Goal: Transaction & Acquisition: Book appointment/travel/reservation

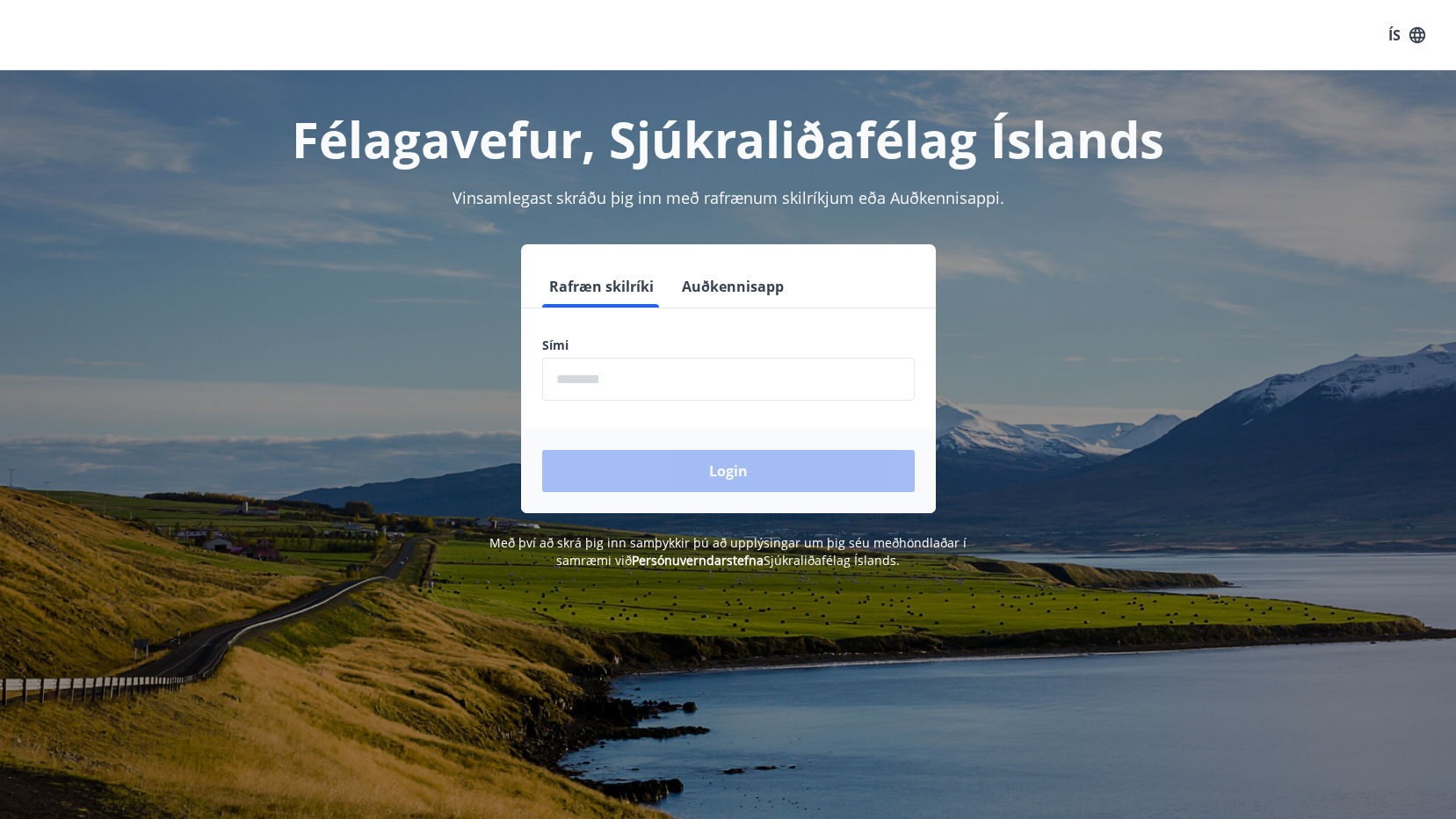
click at [582, 374] on input "phone" at bounding box center [728, 379] width 373 height 43
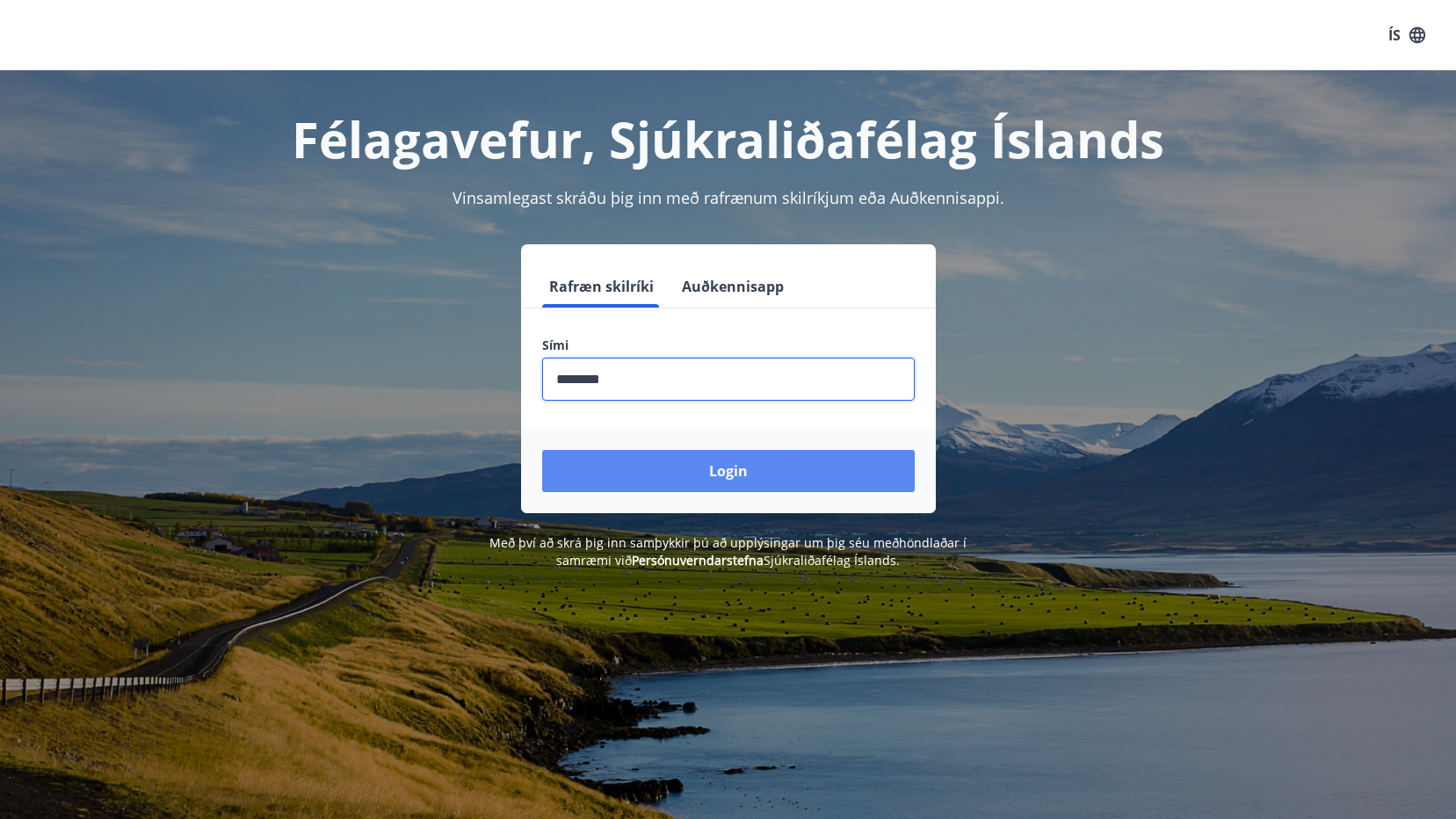
type input "********"
click at [718, 477] on button "Login" at bounding box center [728, 471] width 373 height 43
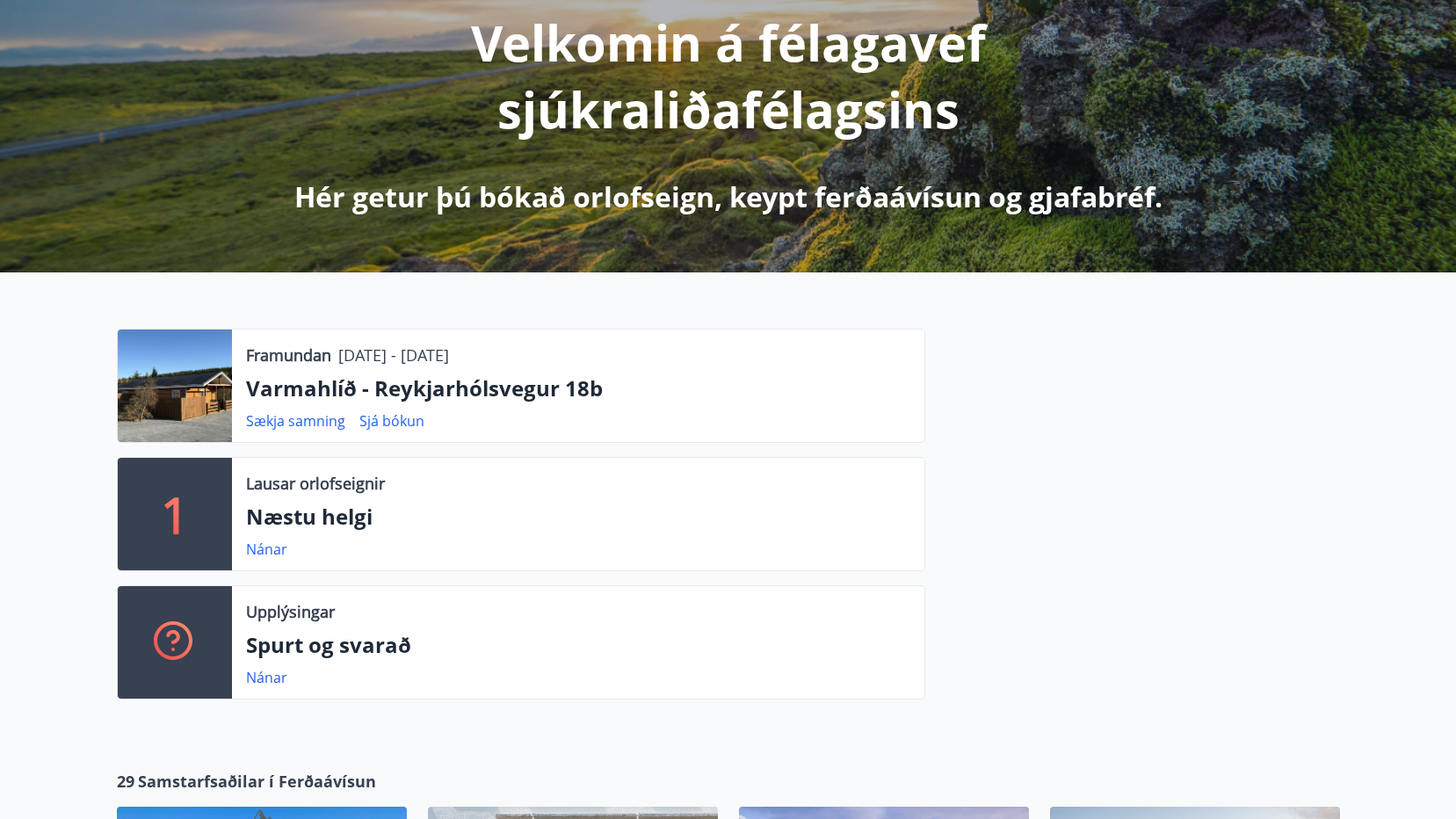
scroll to position [264, 0]
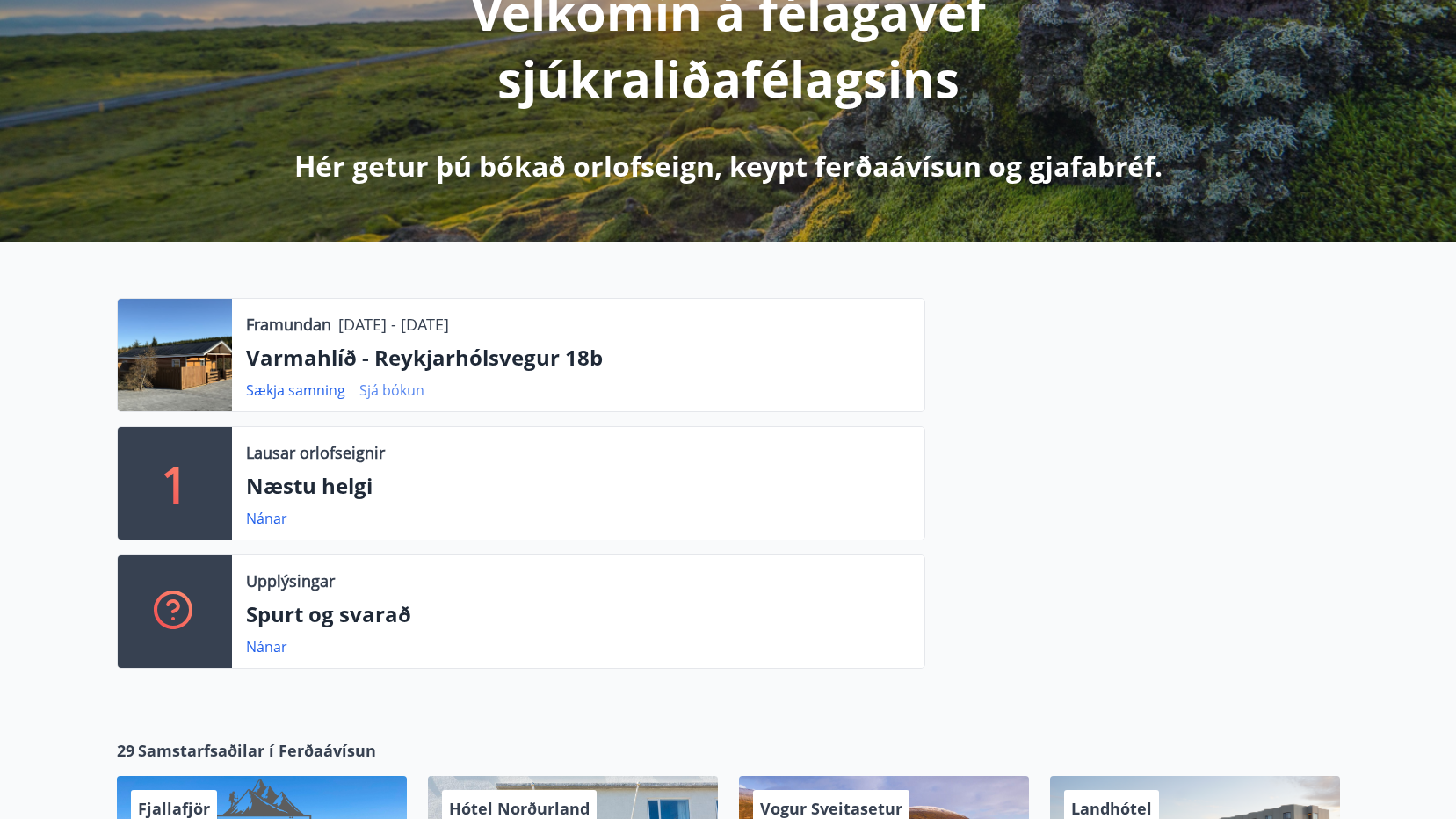
click at [403, 393] on link "Sjá bókun" at bounding box center [391, 390] width 65 height 20
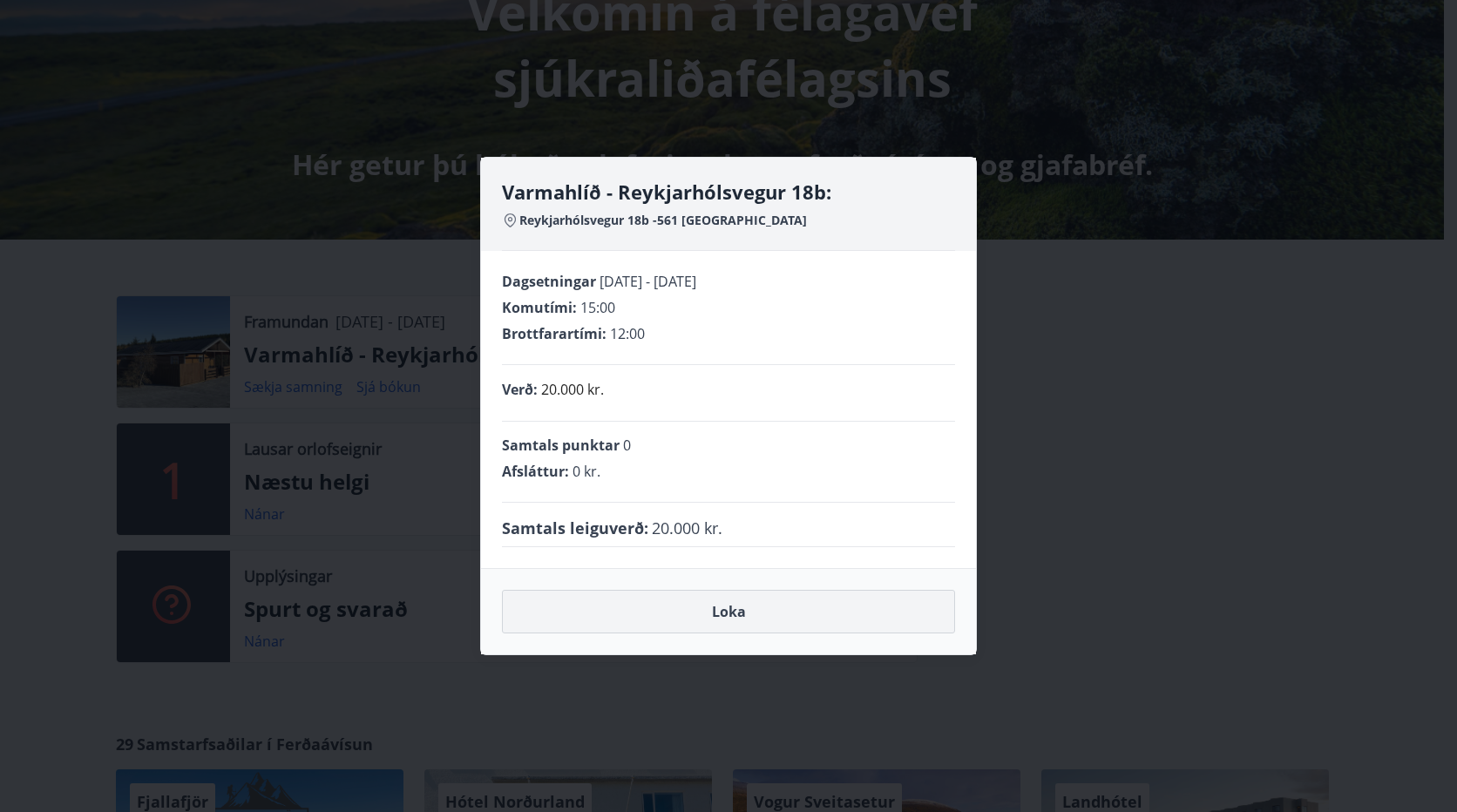
click at [726, 613] on button "Loka" at bounding box center [728, 611] width 453 height 44
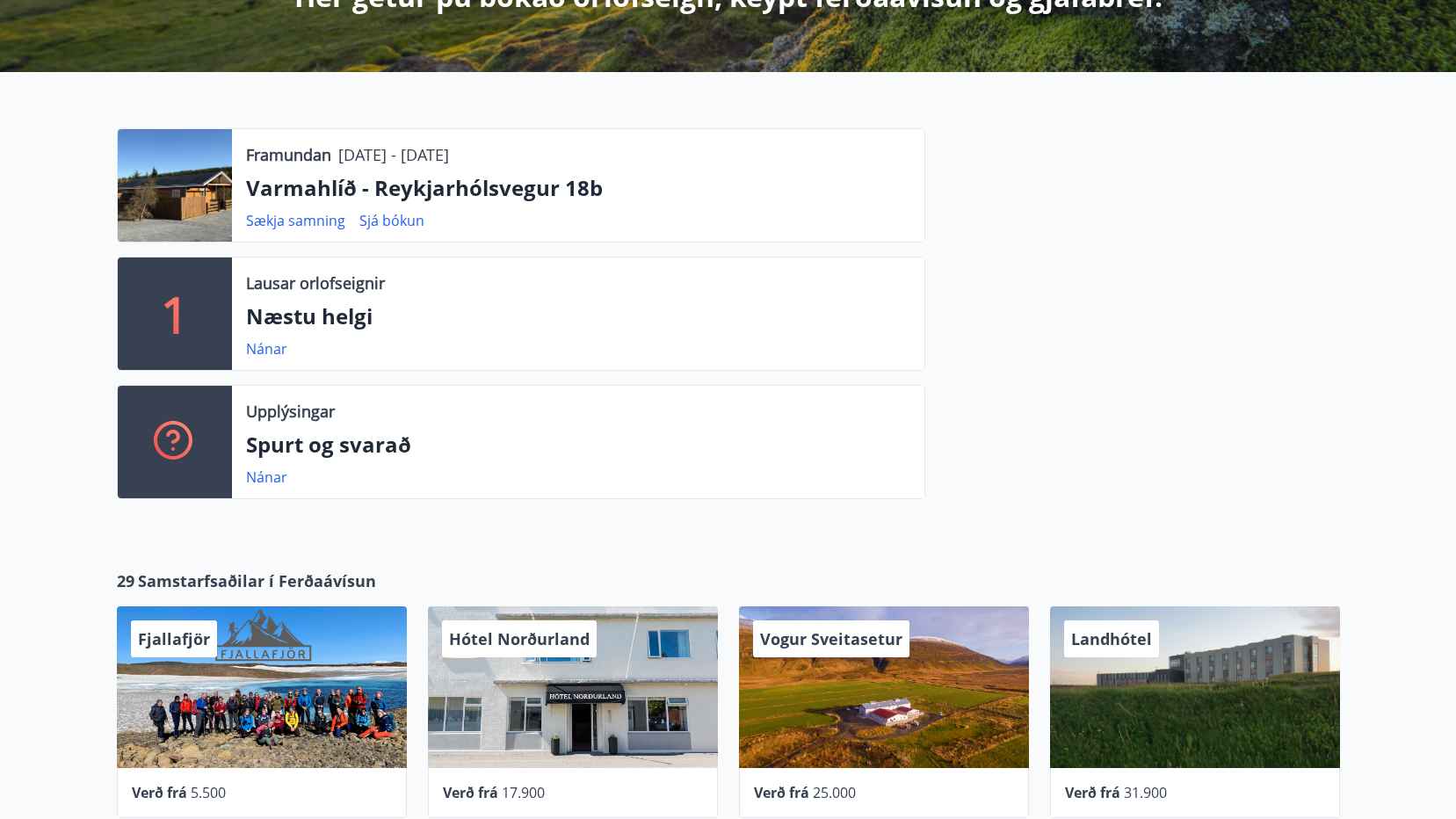
scroll to position [439, 0]
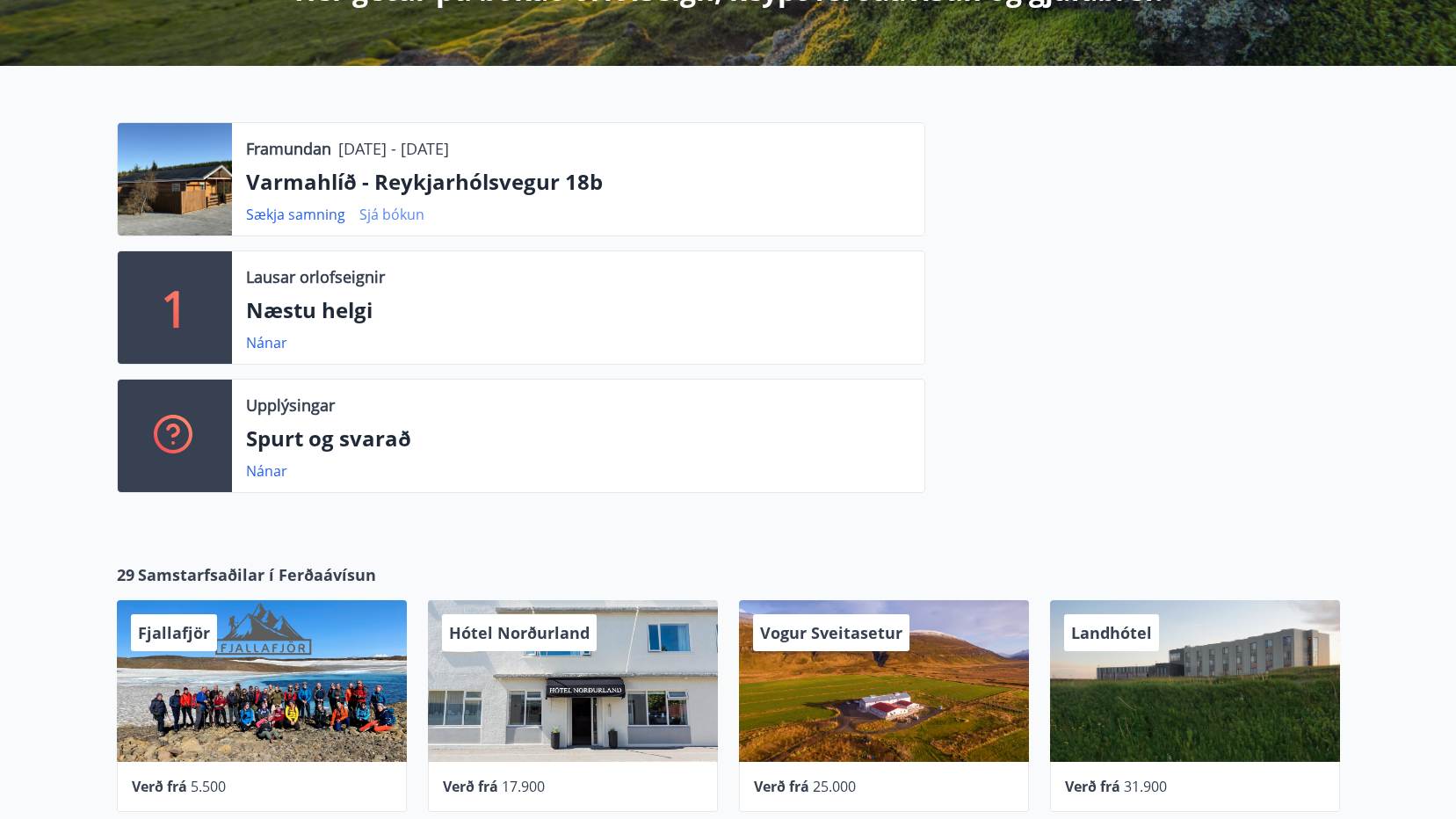
click at [377, 211] on link "Sjá bókun" at bounding box center [391, 215] width 65 height 20
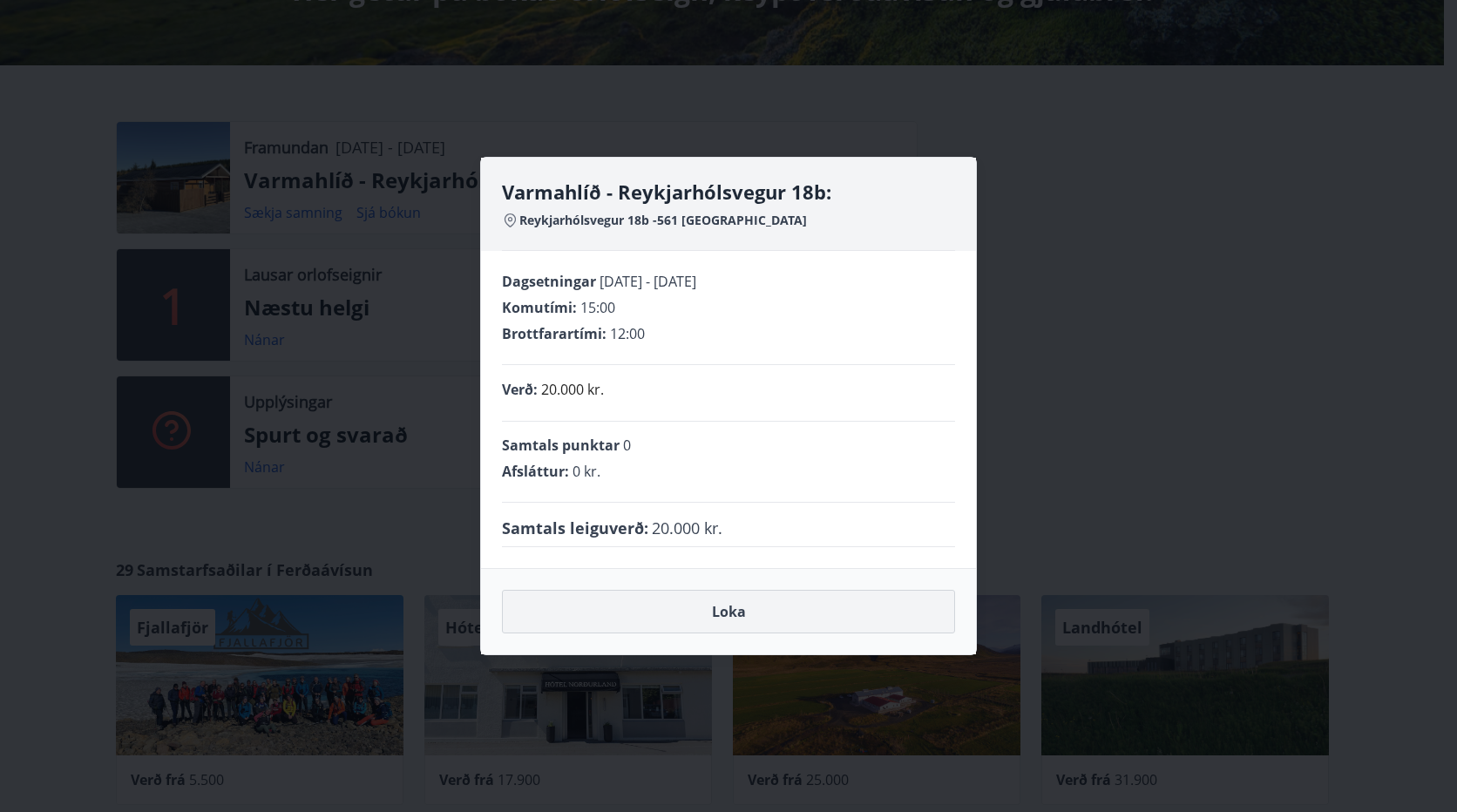
click at [726, 620] on button "Loka" at bounding box center [728, 611] width 453 height 44
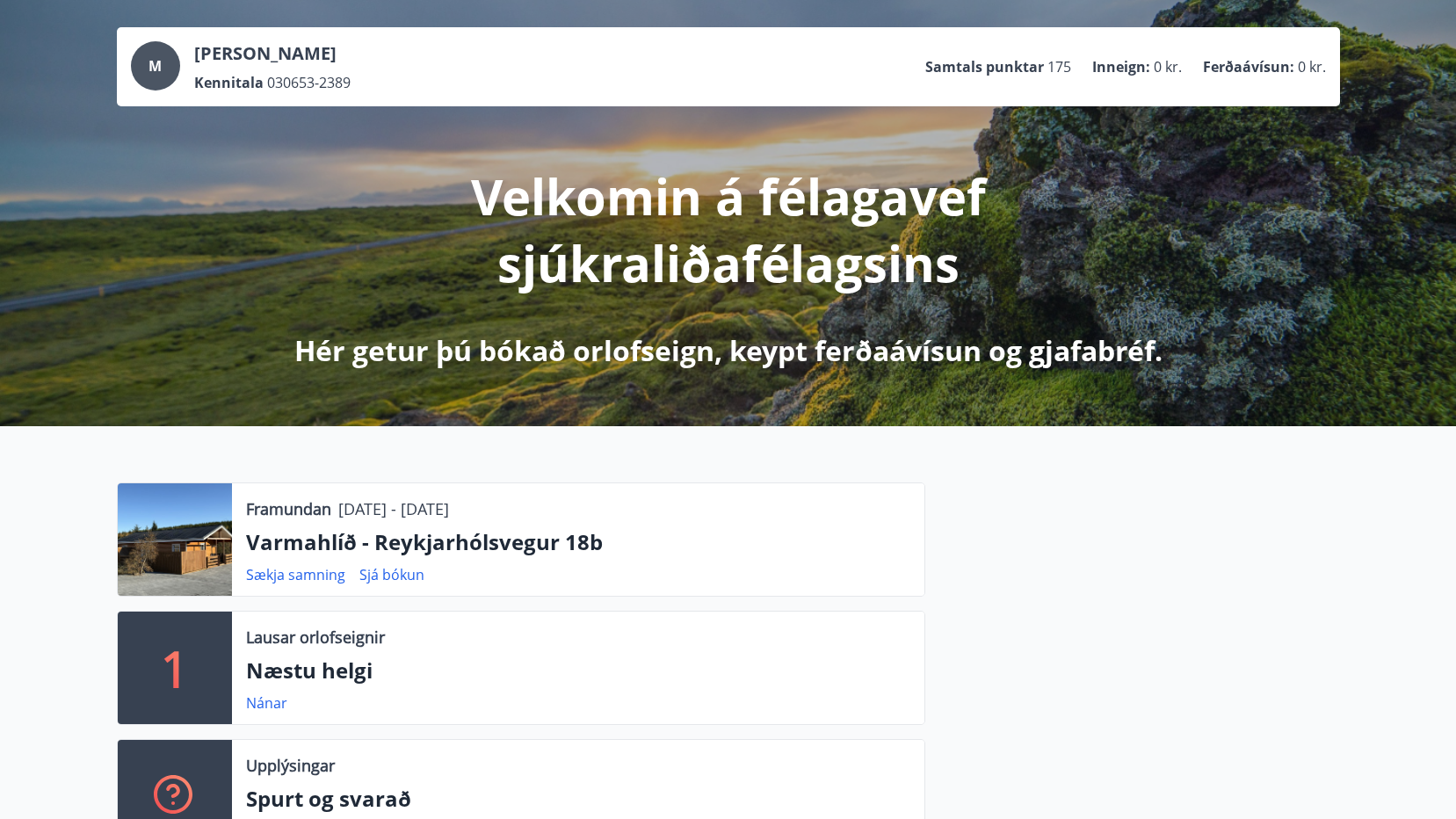
scroll to position [0, 0]
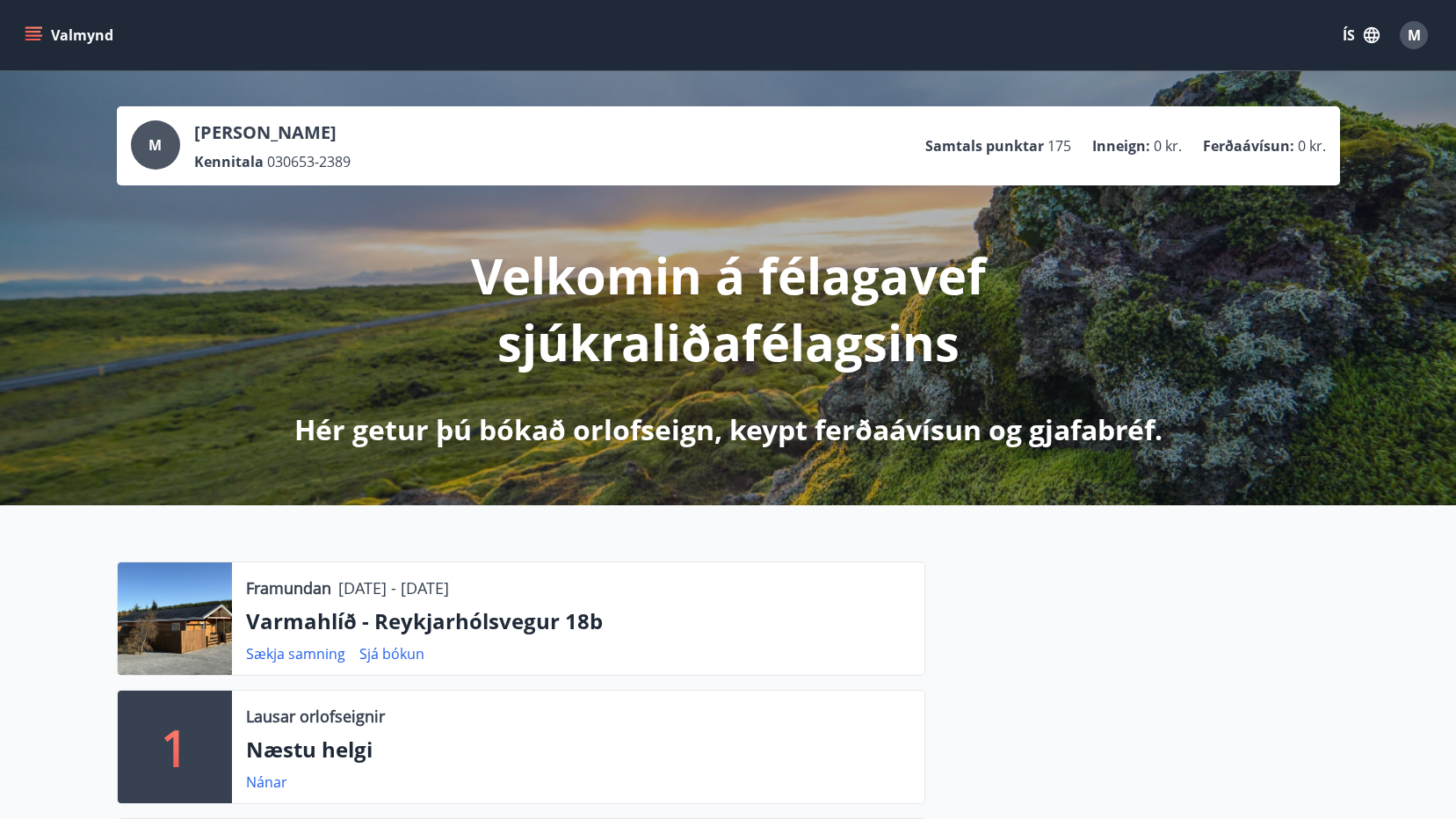
click at [32, 33] on icon "menu" at bounding box center [34, 32] width 16 height 2
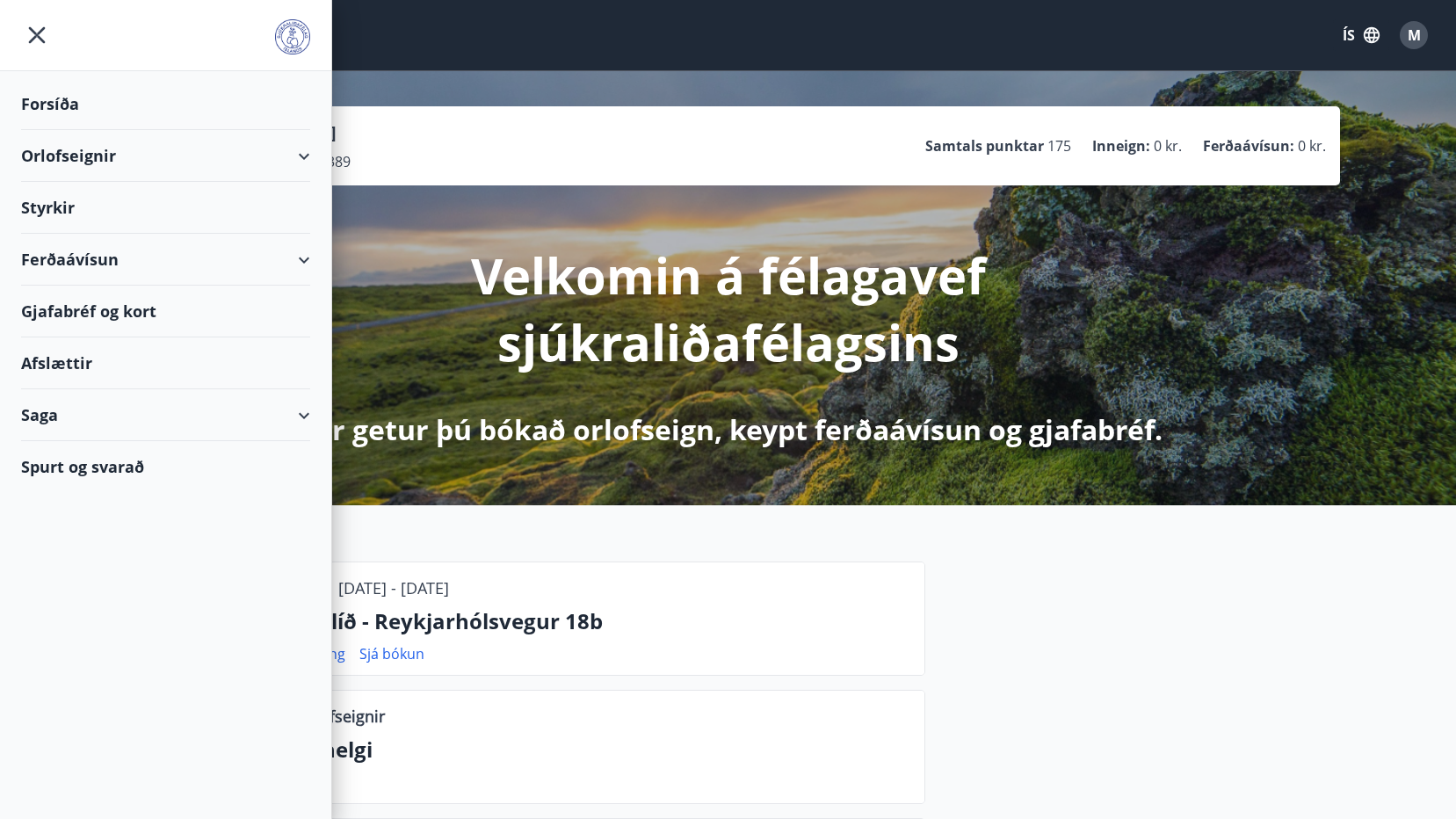
click at [308, 154] on div "Orlofseignir" at bounding box center [166, 156] width 289 height 51
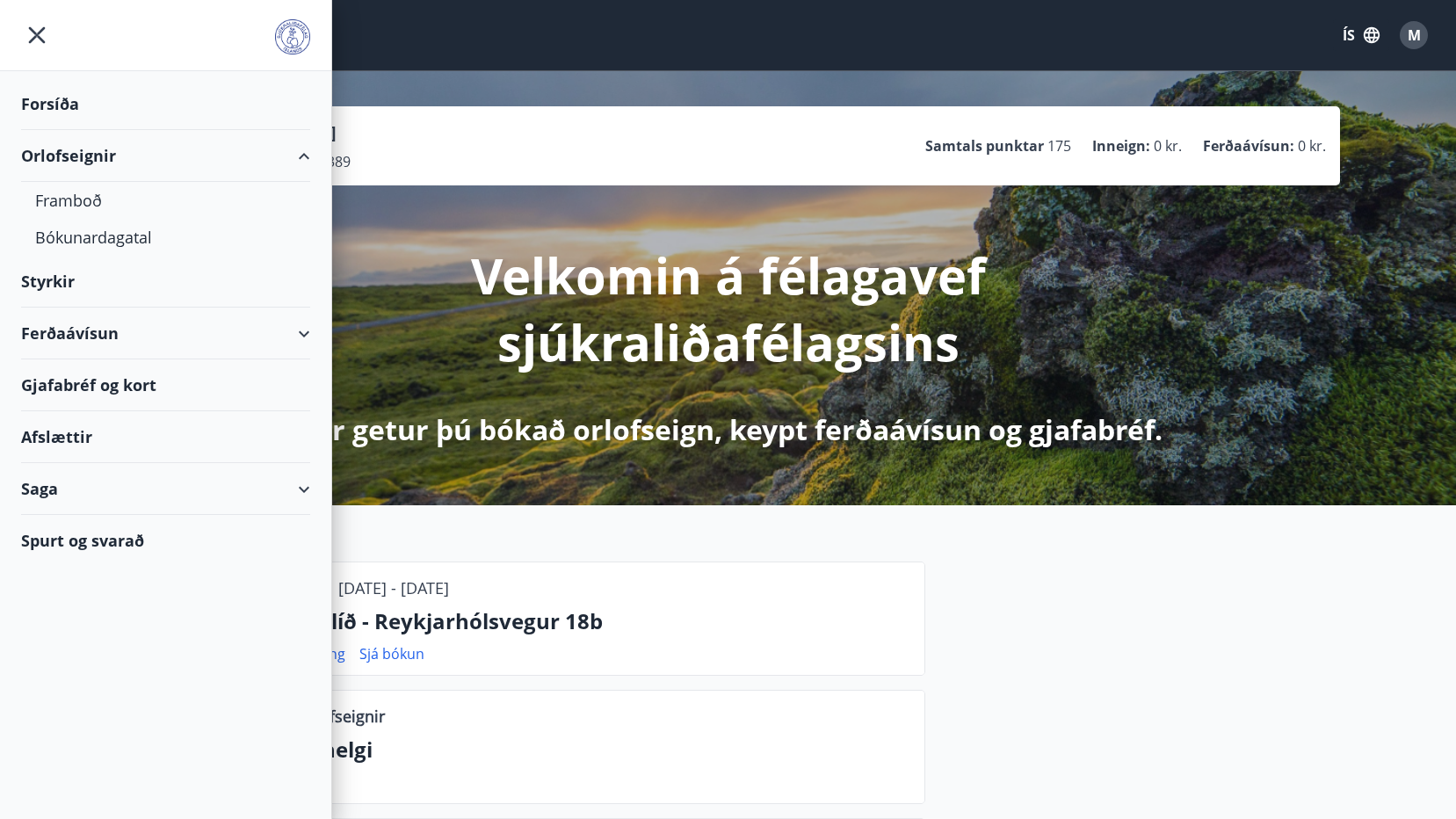
click at [308, 156] on div "Orlofseignir" at bounding box center [166, 156] width 289 height 51
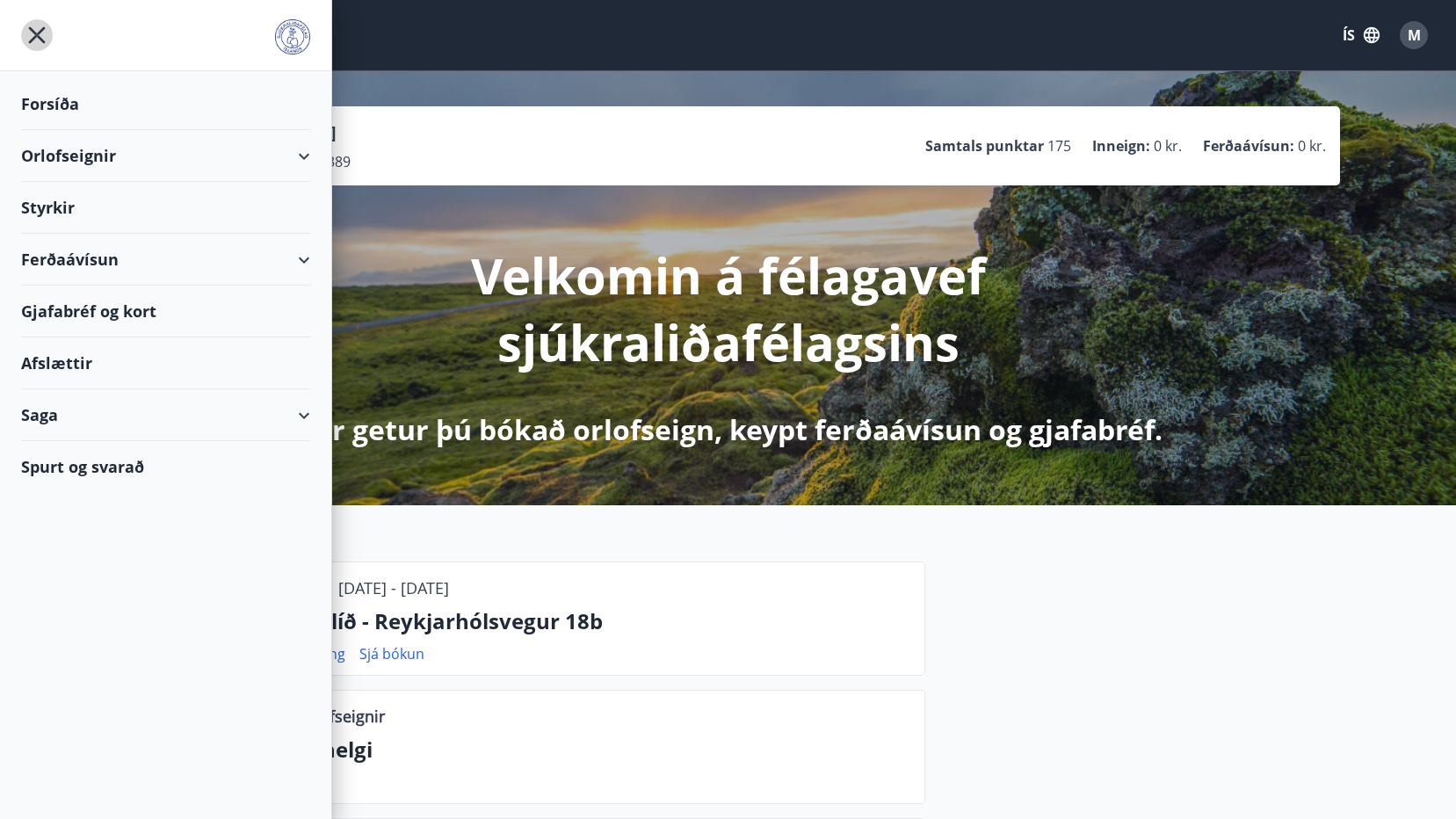
click at [32, 34] on icon "menu" at bounding box center [37, 35] width 32 height 32
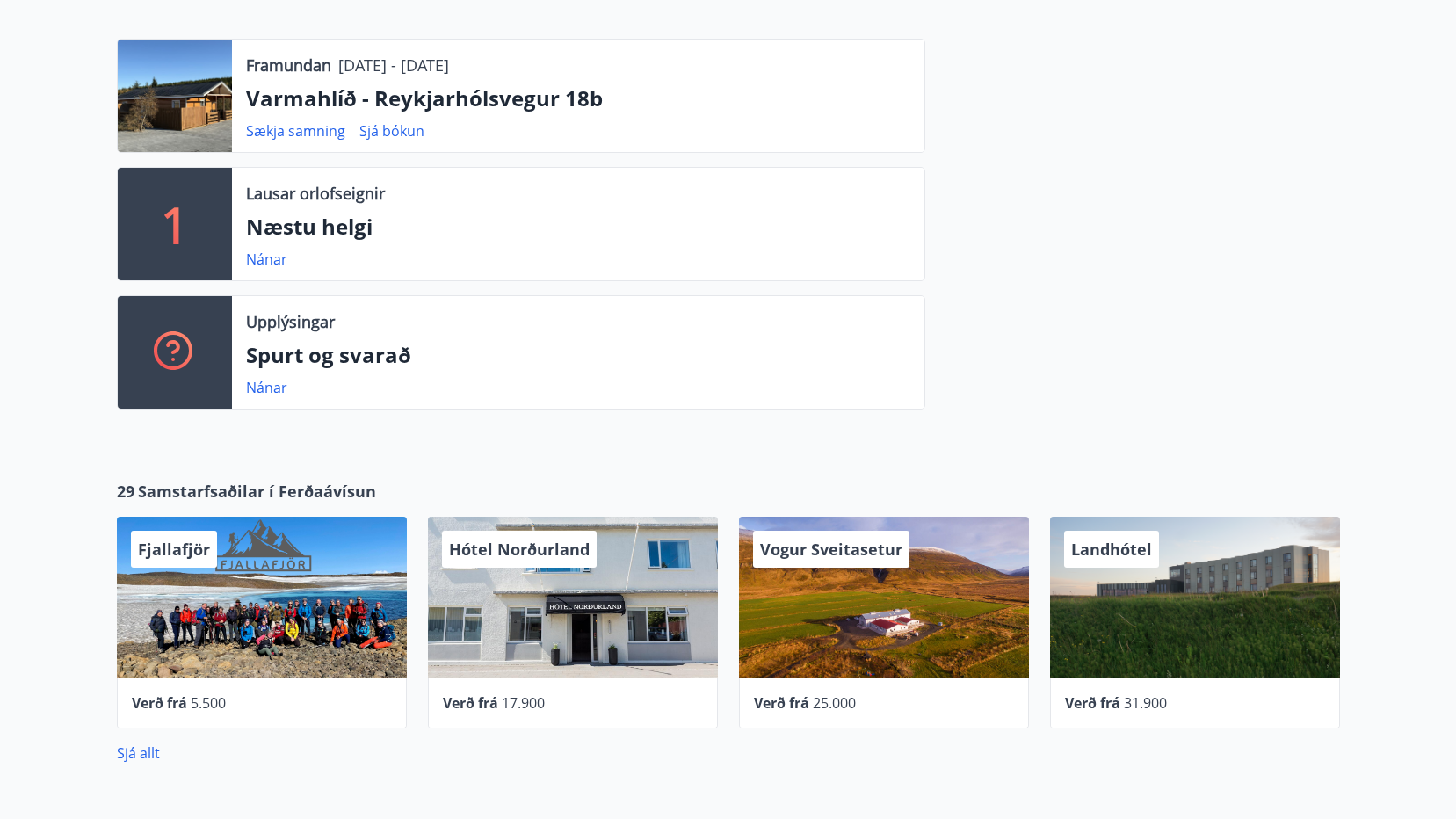
scroll to position [527, 0]
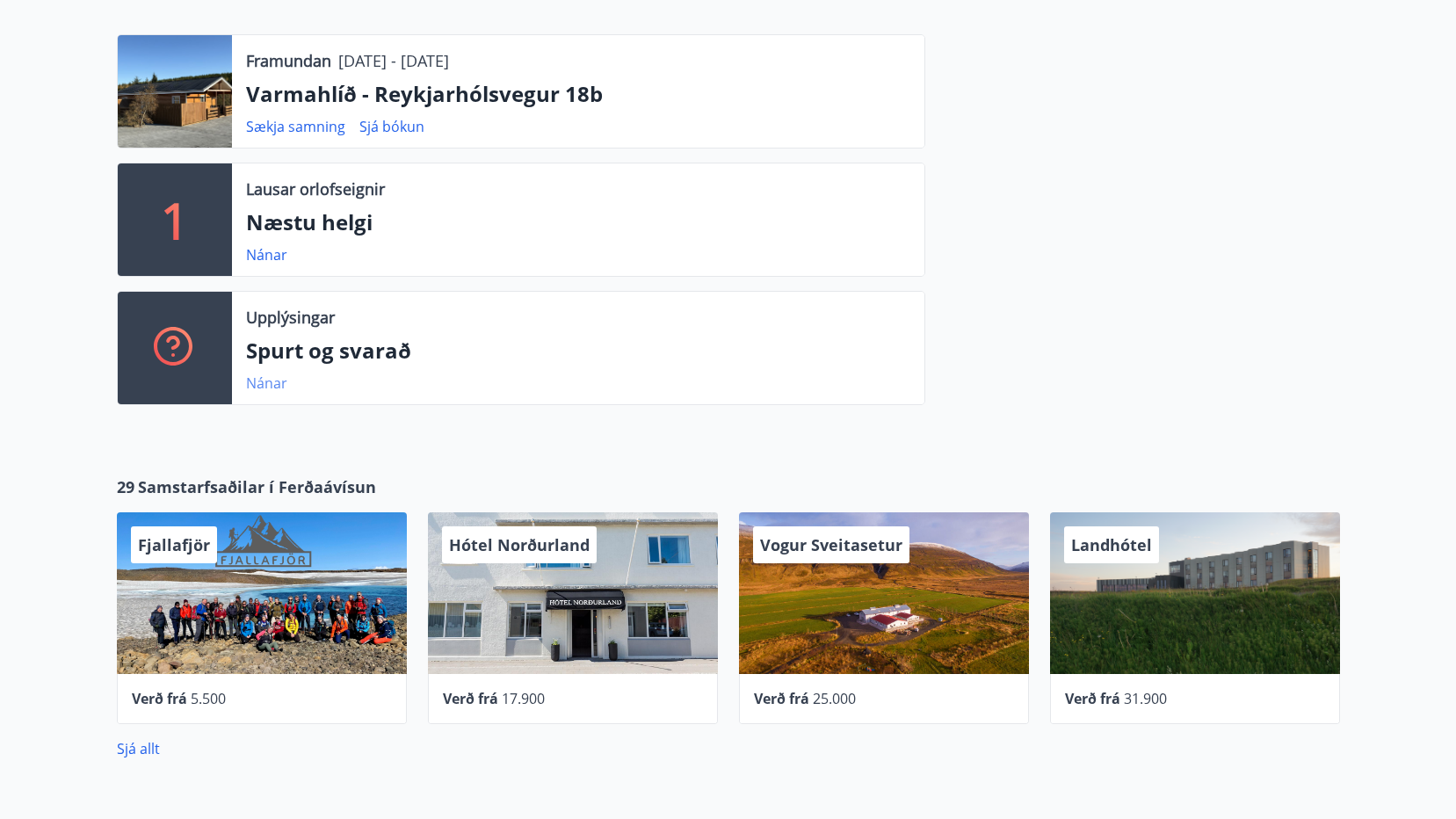
click at [262, 386] on link "Nánar" at bounding box center [266, 383] width 42 height 20
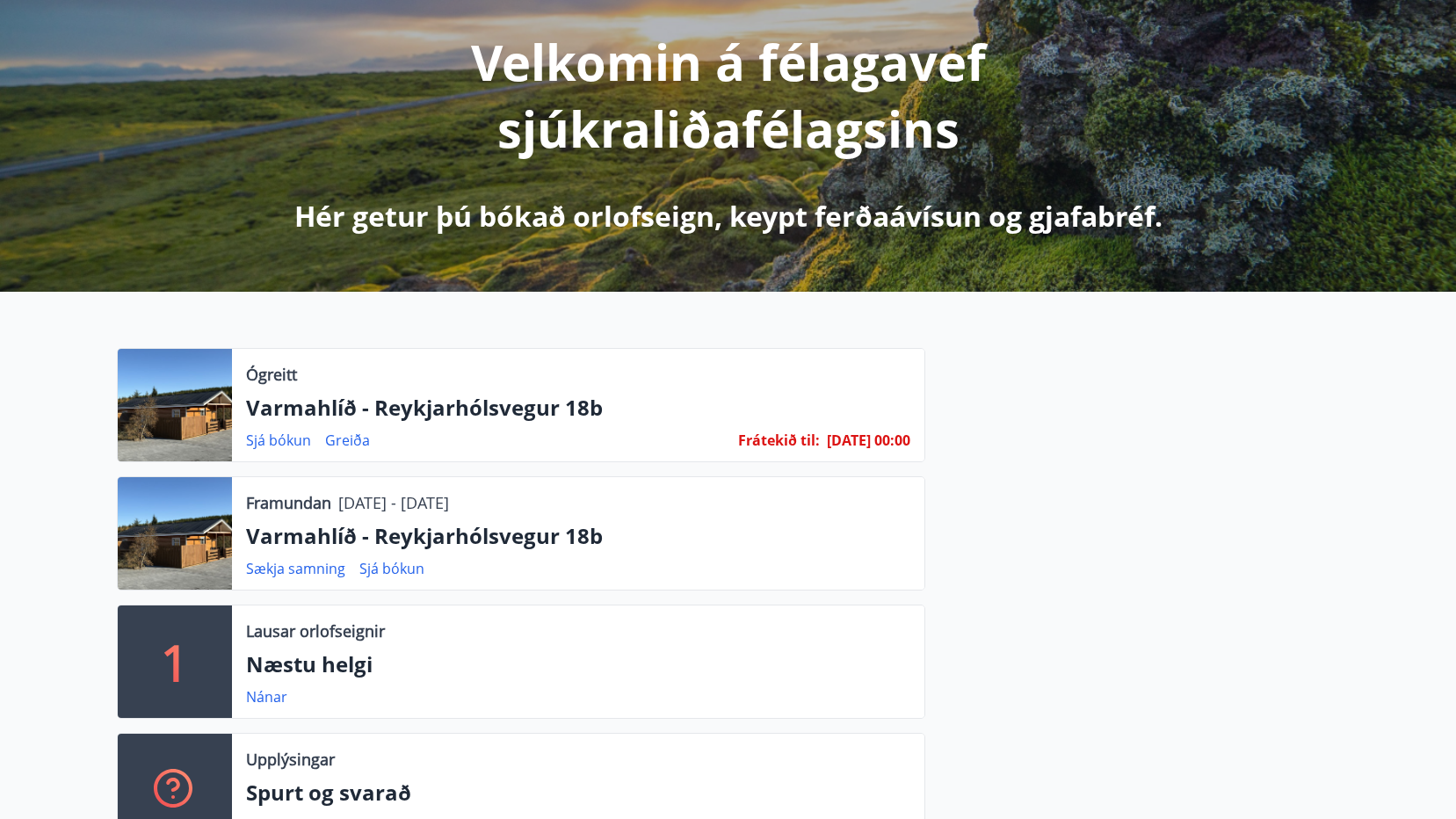
scroll to position [176, 0]
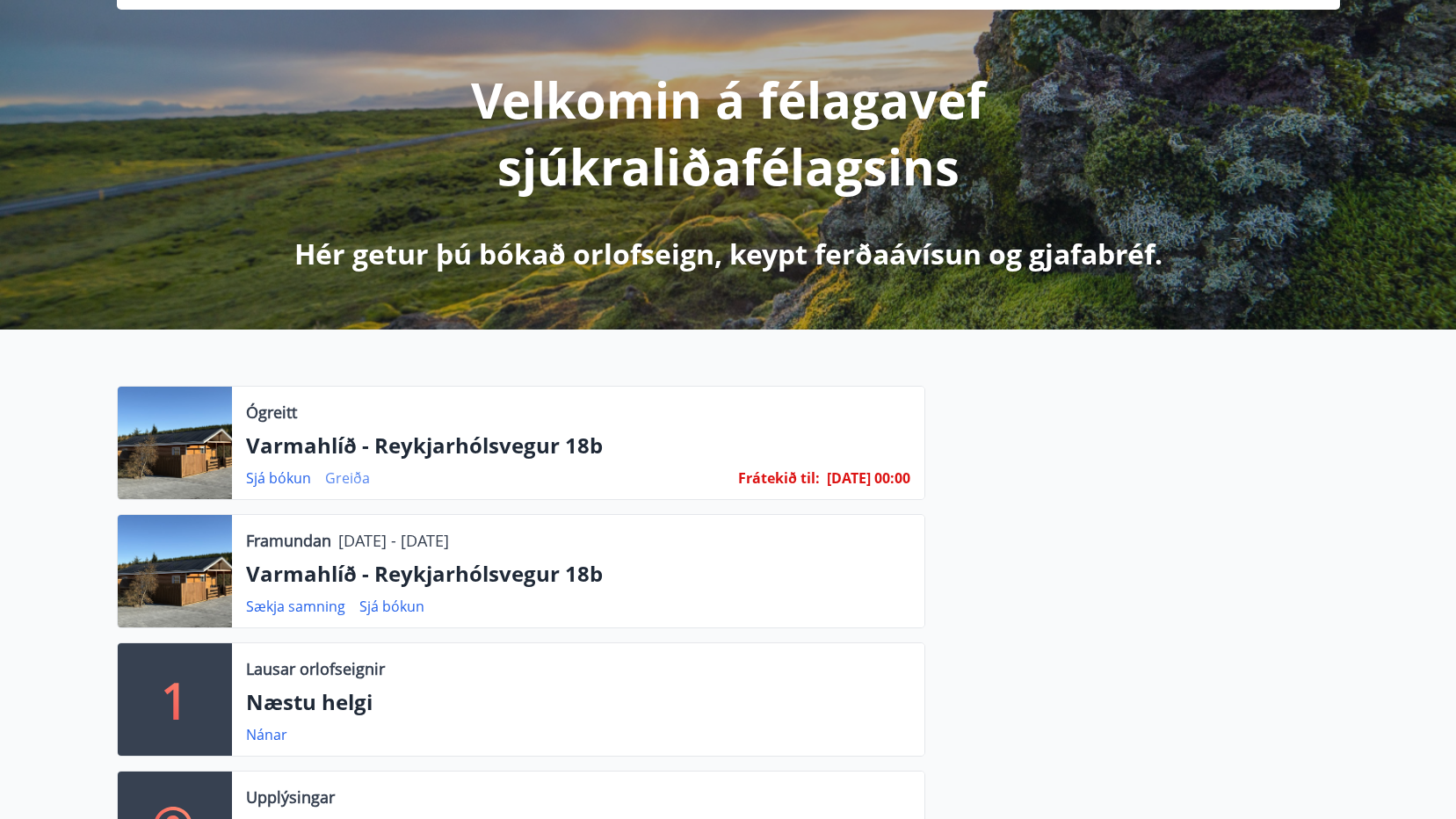
click at [345, 476] on link "Greiða" at bounding box center [347, 478] width 45 height 20
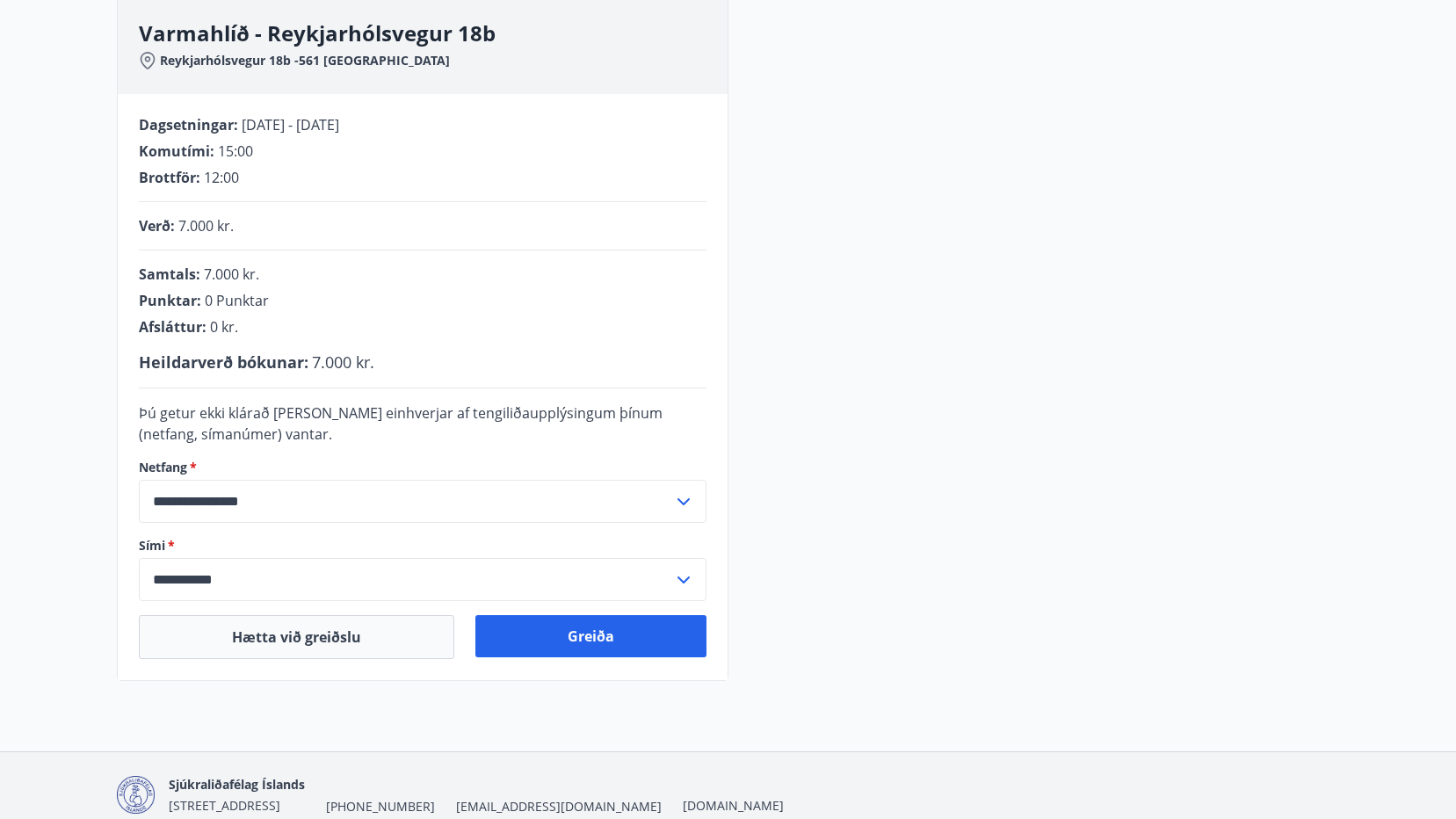
scroll to position [176, 0]
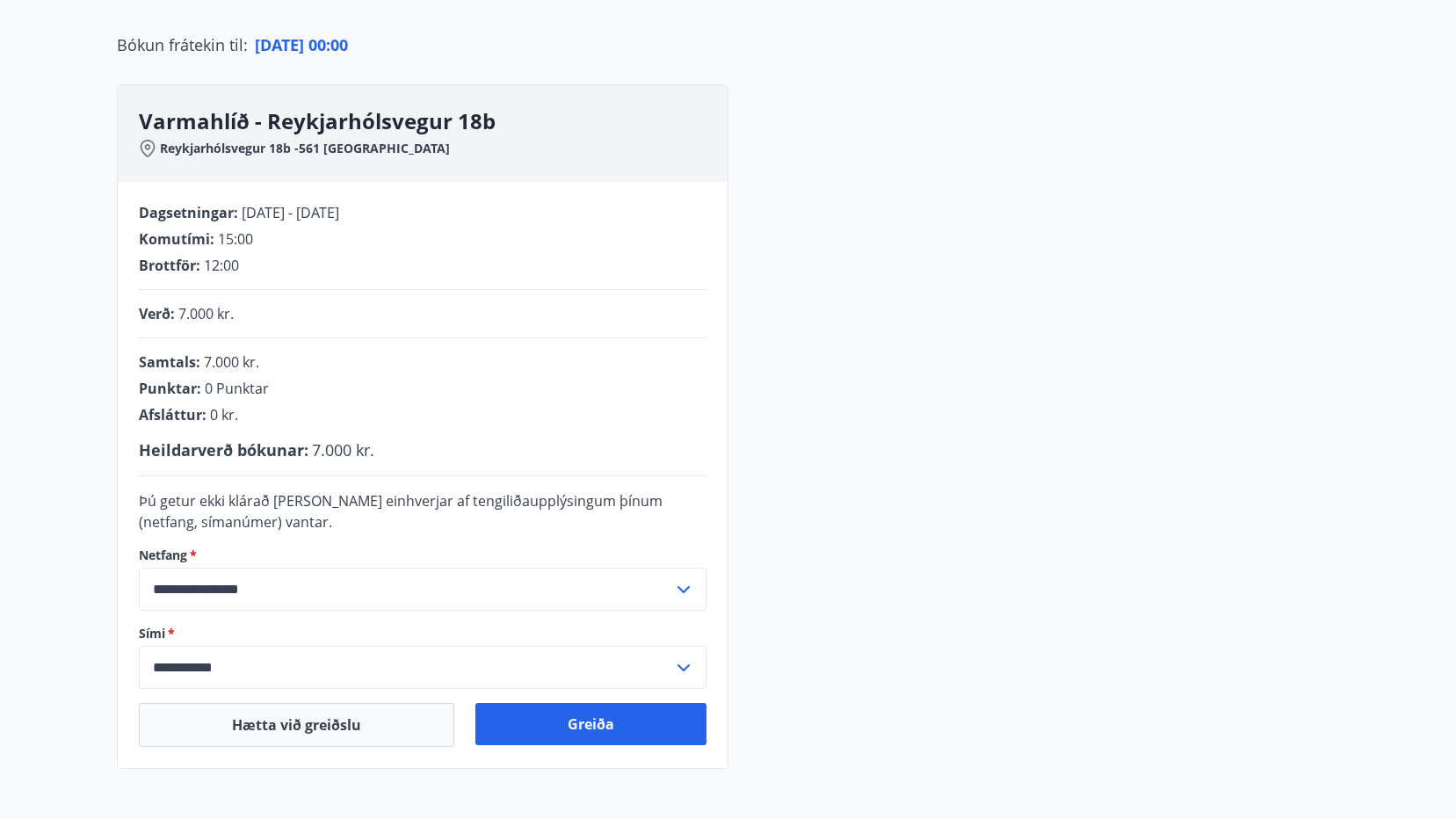
click at [831, 406] on div "**********" at bounding box center [728, 426] width 1224 height 684
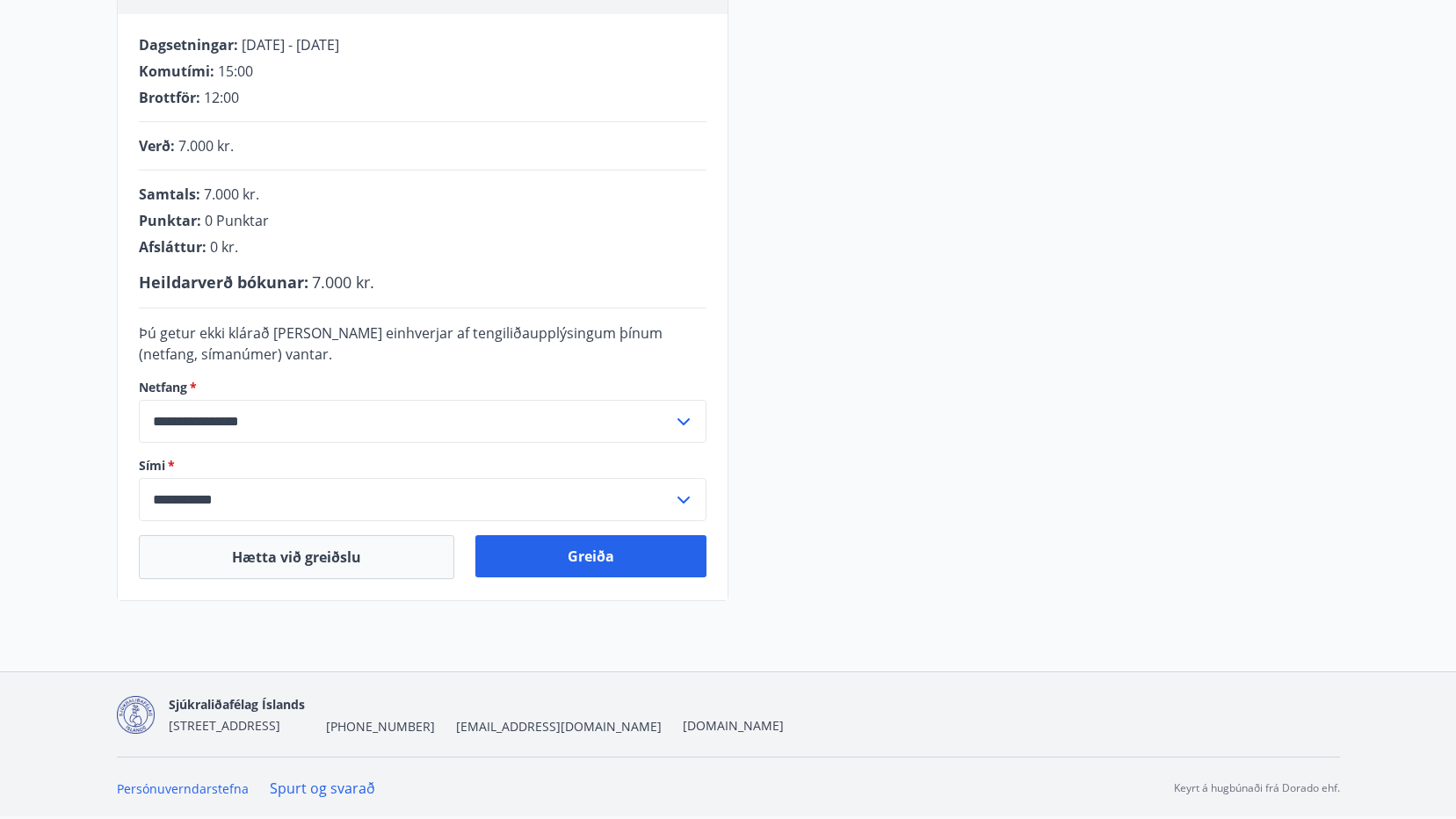
scroll to position [256, 0]
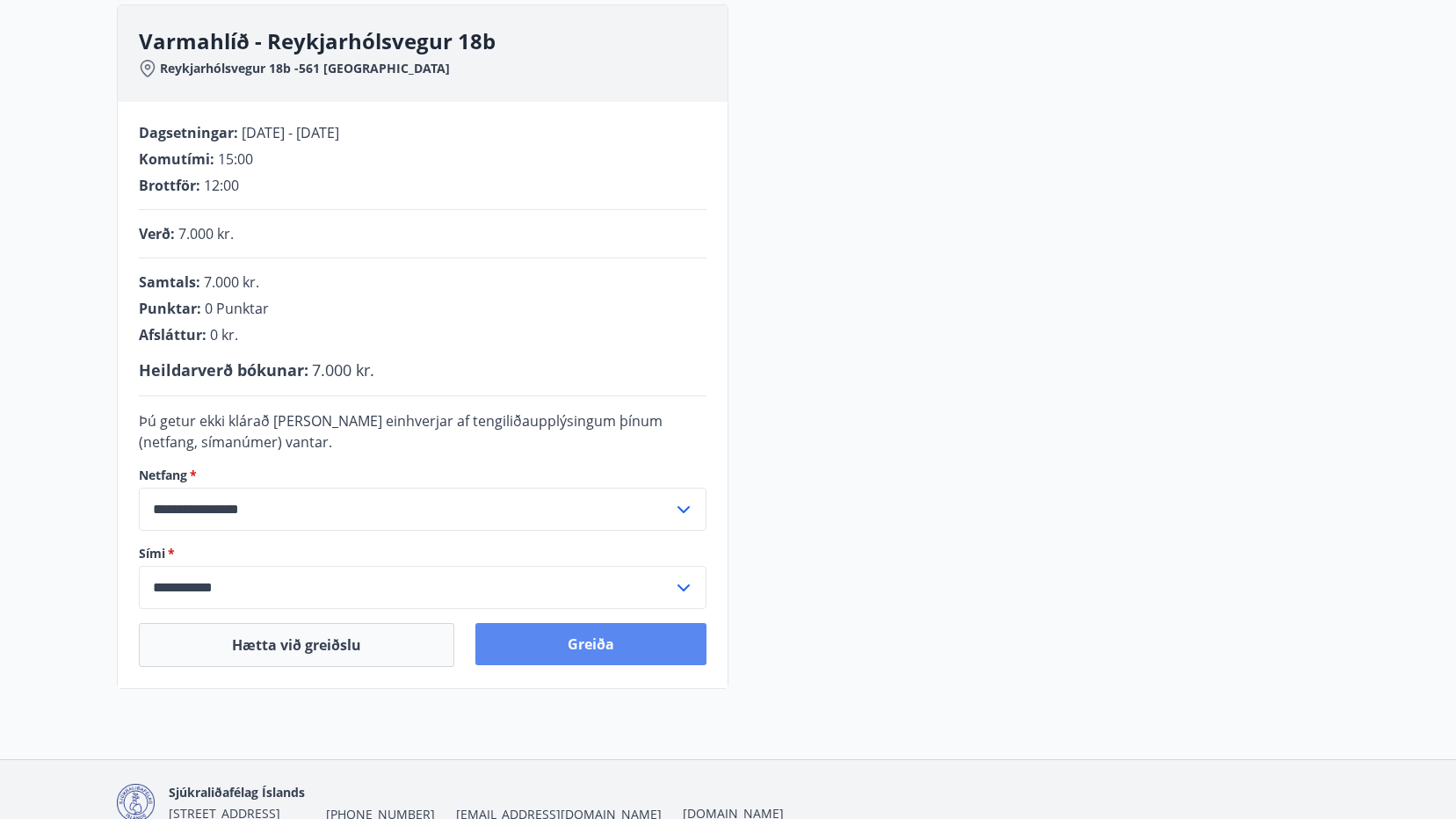
click at [580, 643] on button "Greiða" at bounding box center [591, 644] width 231 height 43
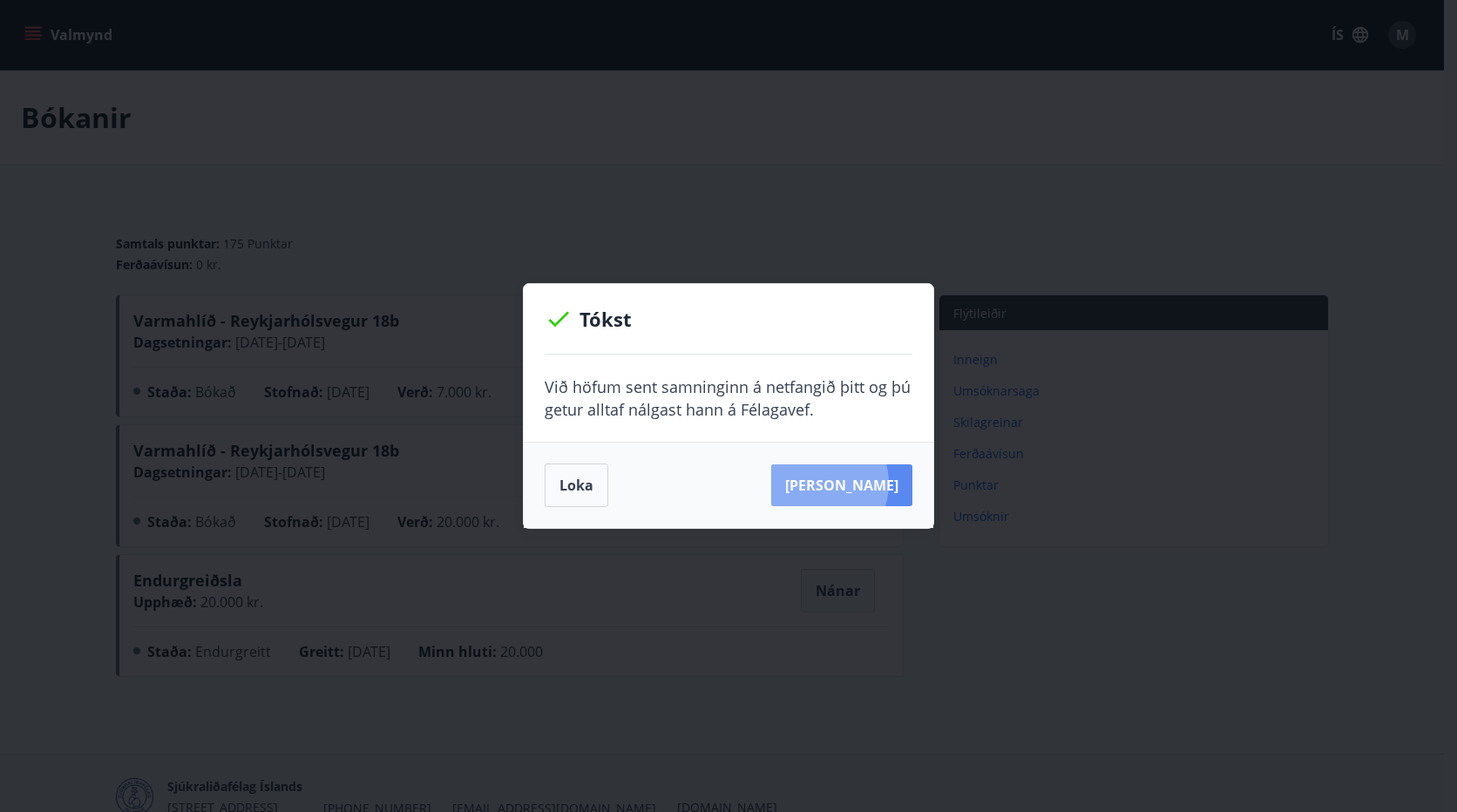
click at [846, 484] on button "Sjá samning" at bounding box center [841, 486] width 141 height 42
click at [570, 486] on button "Loka" at bounding box center [576, 486] width 63 height 44
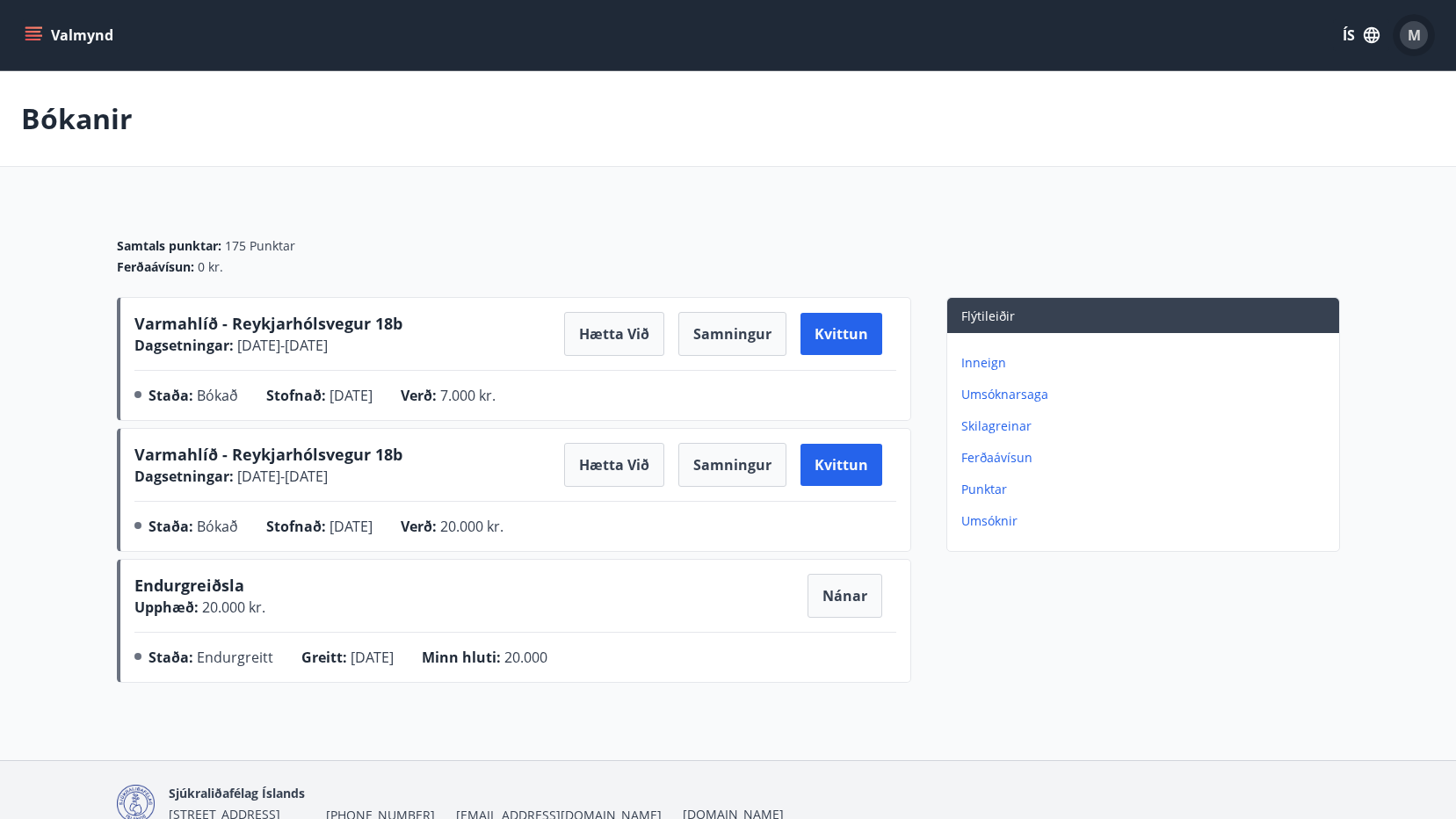
click at [1418, 28] on span "M" at bounding box center [1414, 35] width 13 height 20
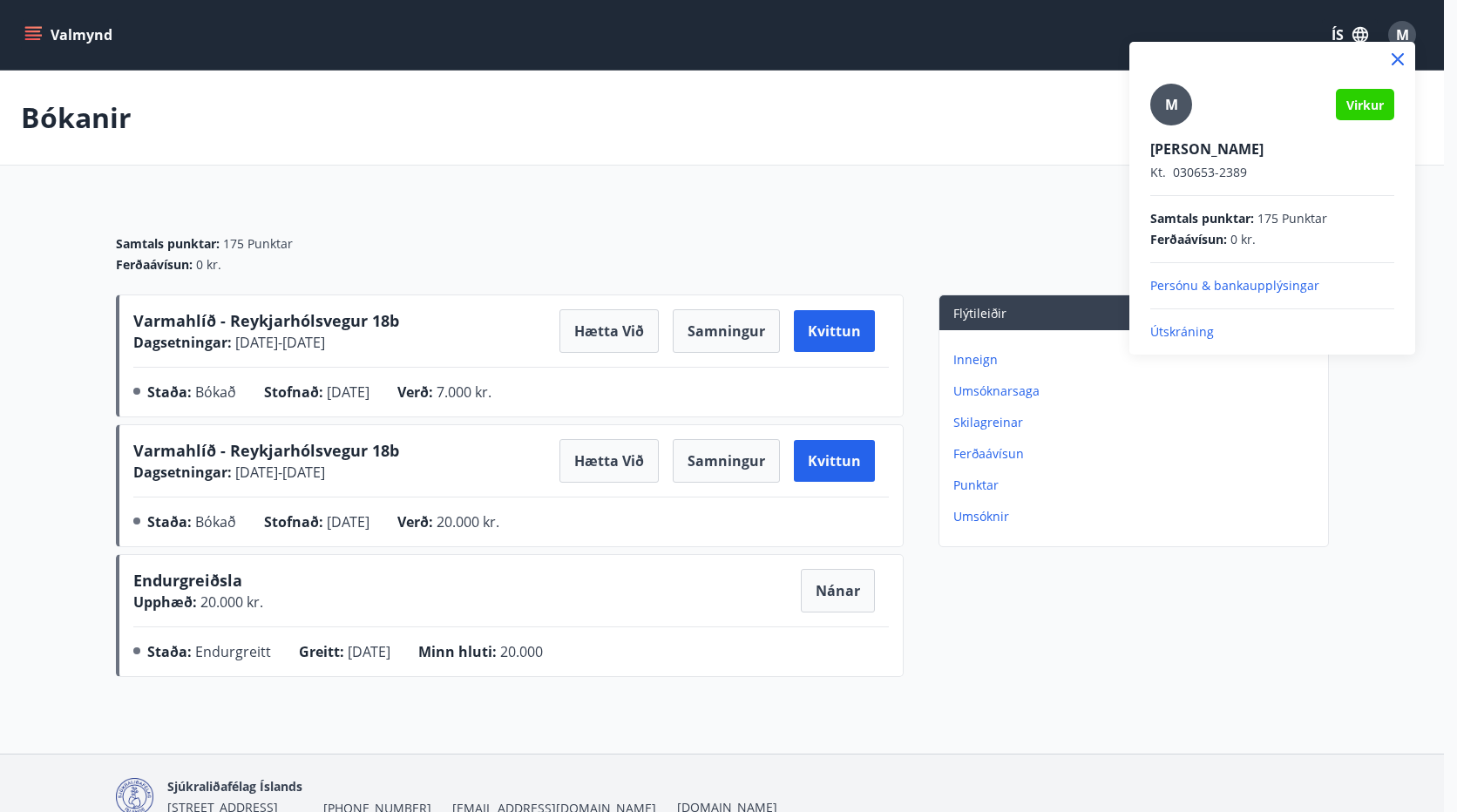
click at [1162, 335] on p "Útskráning" at bounding box center [1271, 332] width 244 height 18
